Goal: Task Accomplishment & Management: Manage account settings

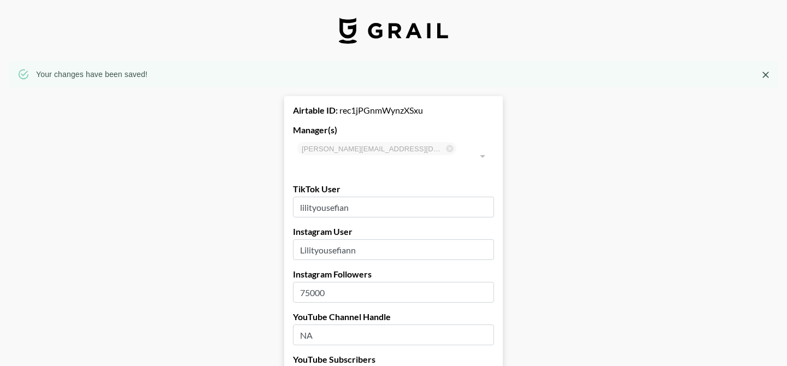
select select "USD"
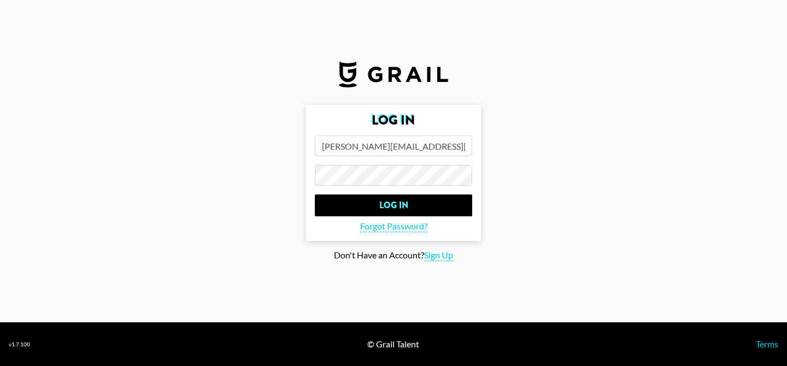
select select "USD"
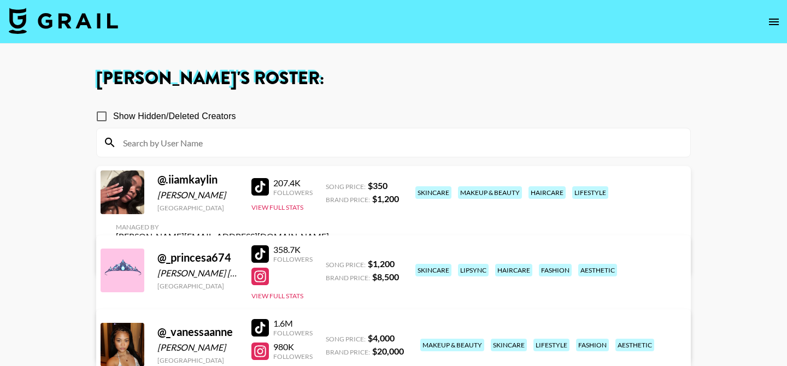
scroll to position [145, 0]
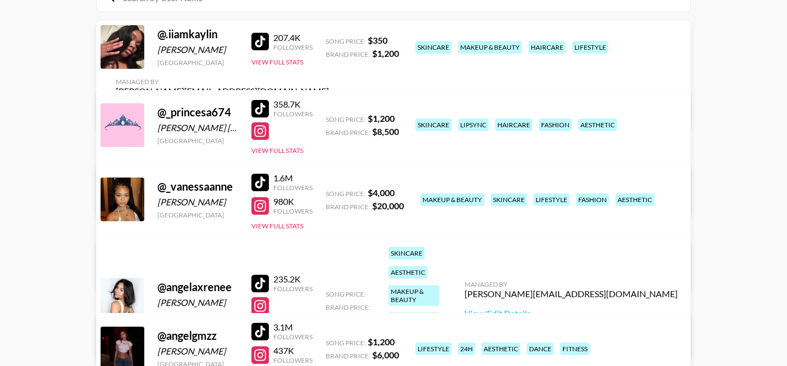
click at [329, 192] on link "View/Edit Details" at bounding box center [222, 197] width 213 height 11
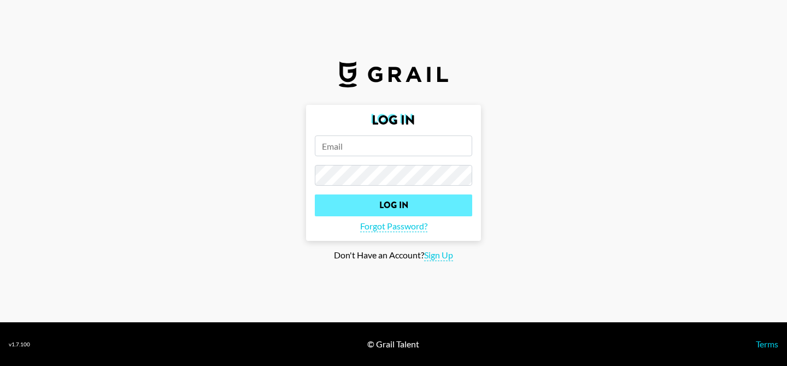
type input "[PERSON_NAME][EMAIL_ADDRESS][DOMAIN_NAME]"
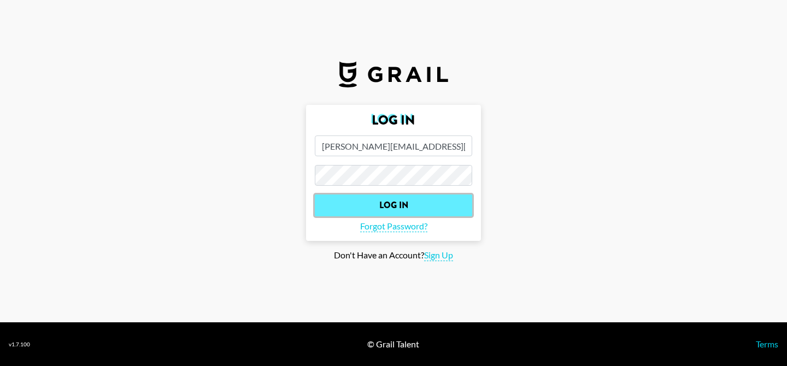
click at [395, 197] on input "Log In" at bounding box center [393, 206] width 157 height 22
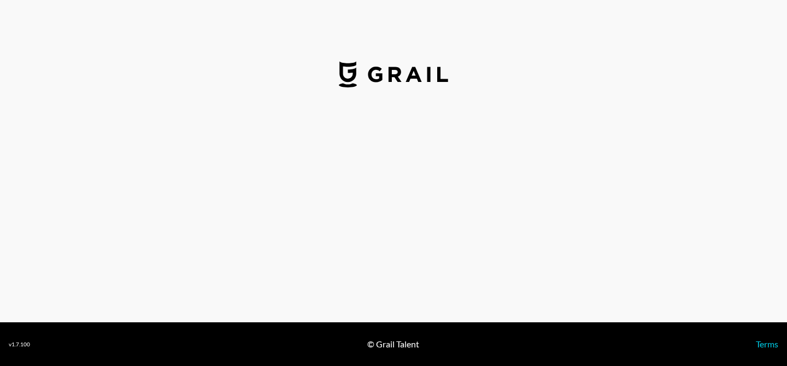
select select "USD"
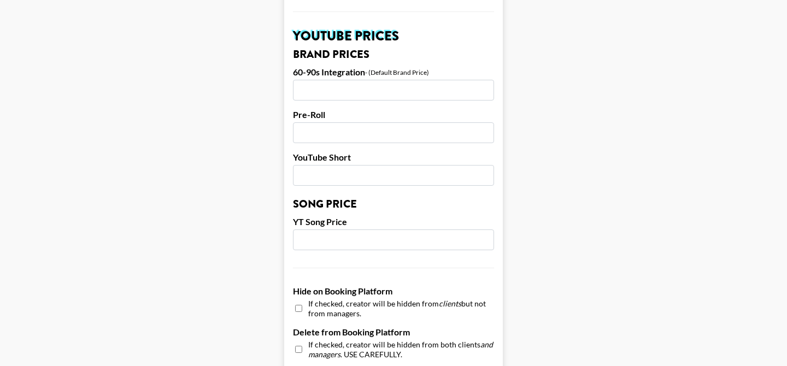
scroll to position [1116, 0]
